Goal: Find specific page/section: Find specific page/section

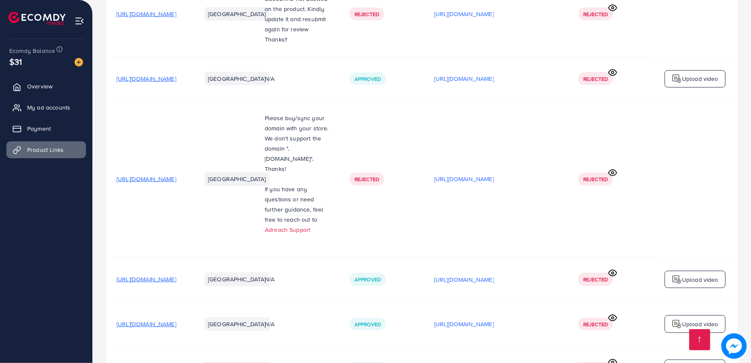
scroll to position [561, 0]
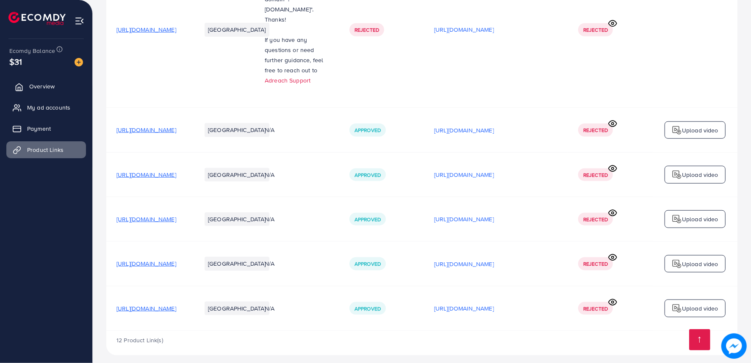
click at [33, 89] on span "Overview" at bounding box center [41, 86] width 25 height 8
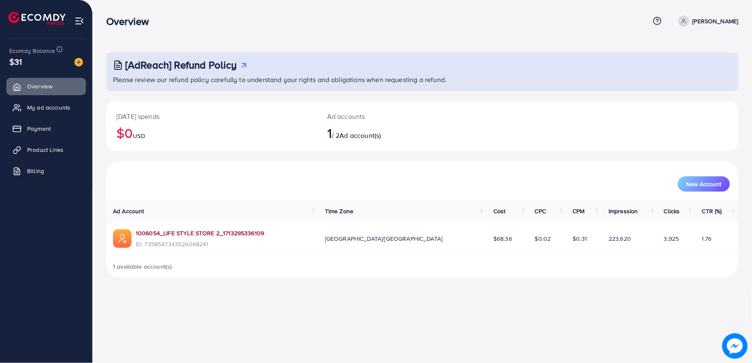
click at [191, 233] on link "1006054_LIFE STYLE STORE 2_1713295336109" at bounding box center [200, 233] width 128 height 8
click at [186, 230] on link "1006054_LIFE STYLE STORE 2_1713295336109" at bounding box center [200, 233] width 128 height 8
